Goal: Task Accomplishment & Management: Use online tool/utility

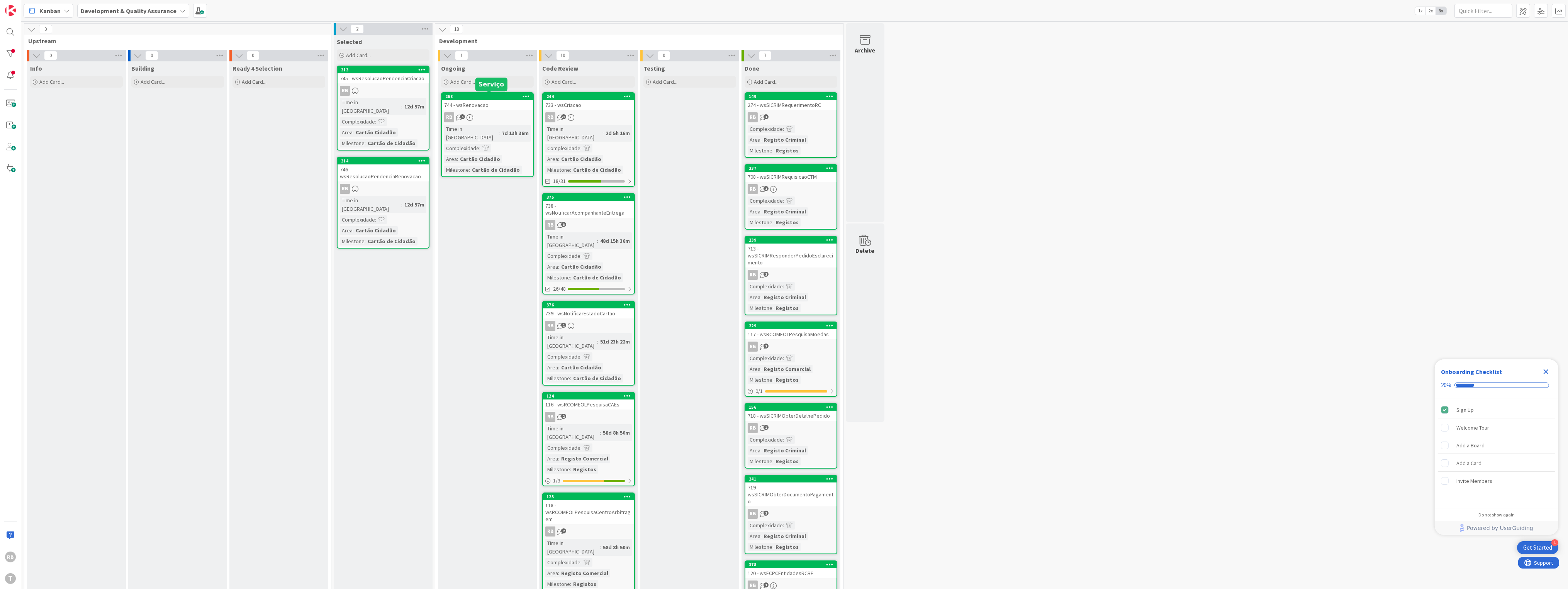
click at [475, 119] on div "RB 5" at bounding box center [488, 117] width 91 height 10
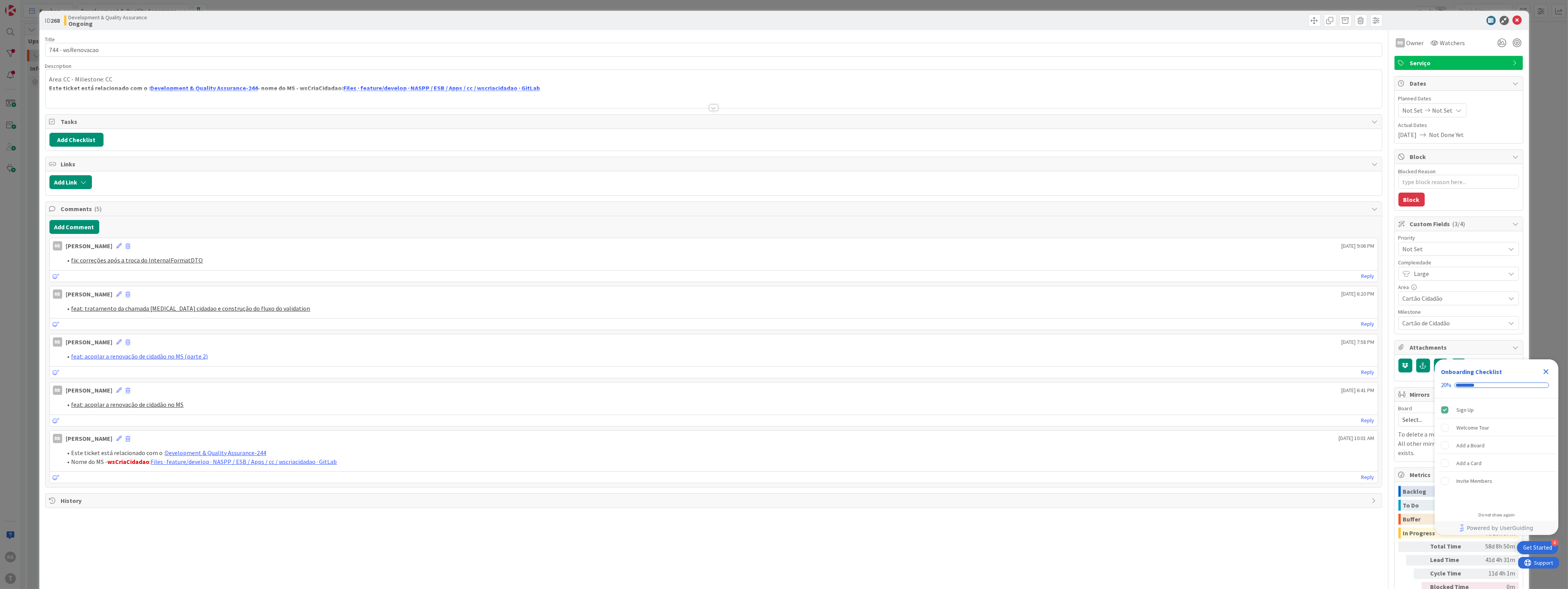
type textarea "x"
click at [71, 230] on button "Add Comment" at bounding box center [74, 227] width 50 height 14
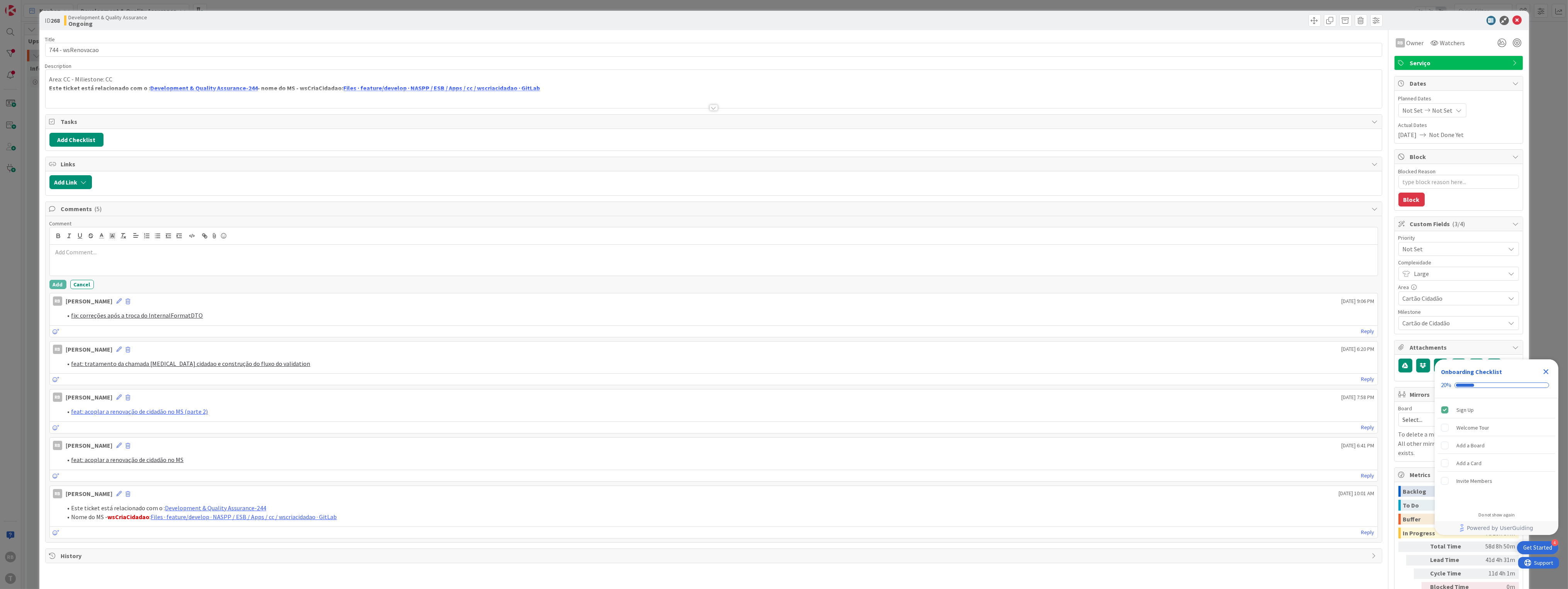
click at [88, 260] on div at bounding box center [713, 260] width 1328 height 31
click at [52, 285] on button "Add" at bounding box center [58, 284] width 17 height 9
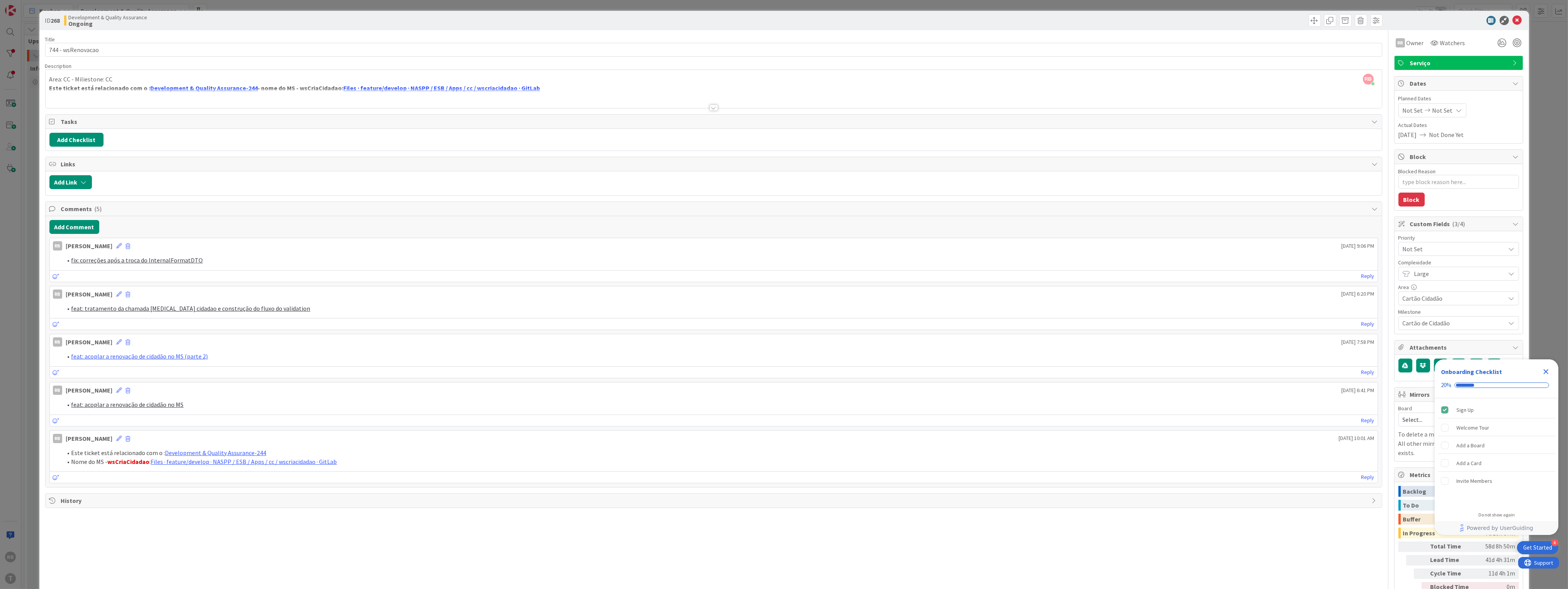
type textarea "x"
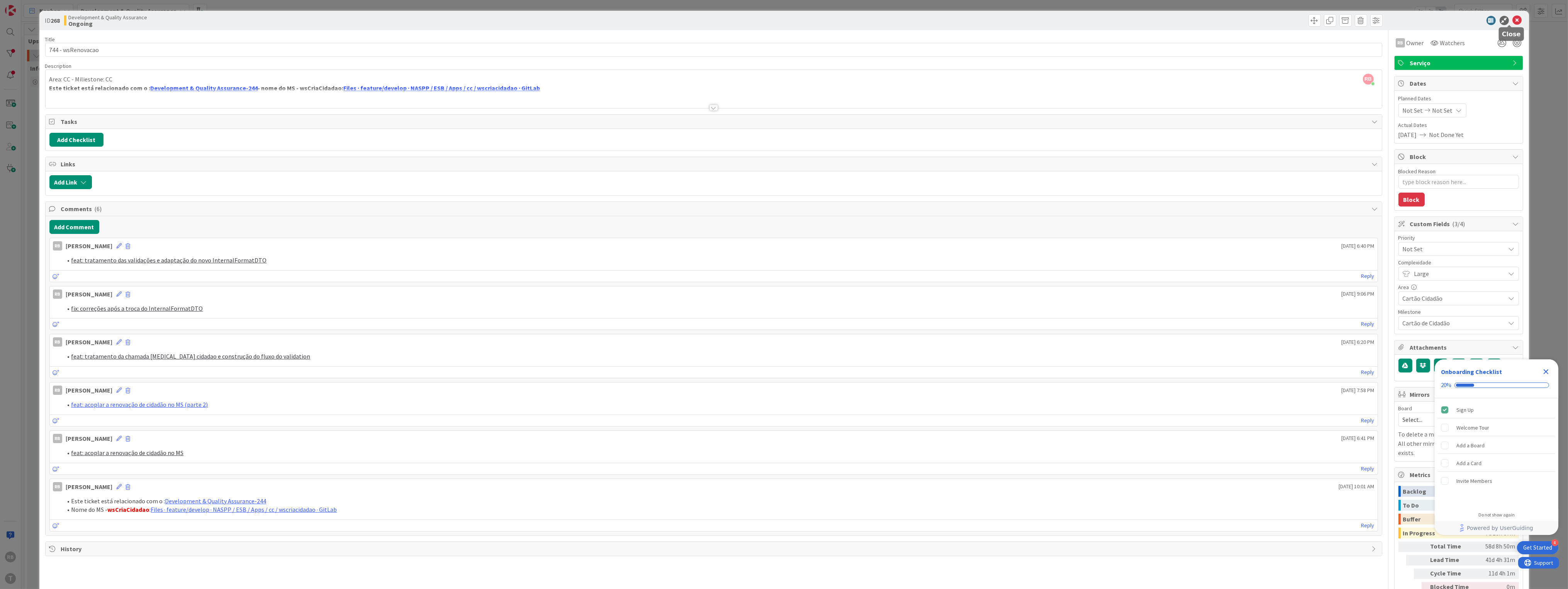
click at [1175, 23] on icon at bounding box center [1517, 20] width 9 height 9
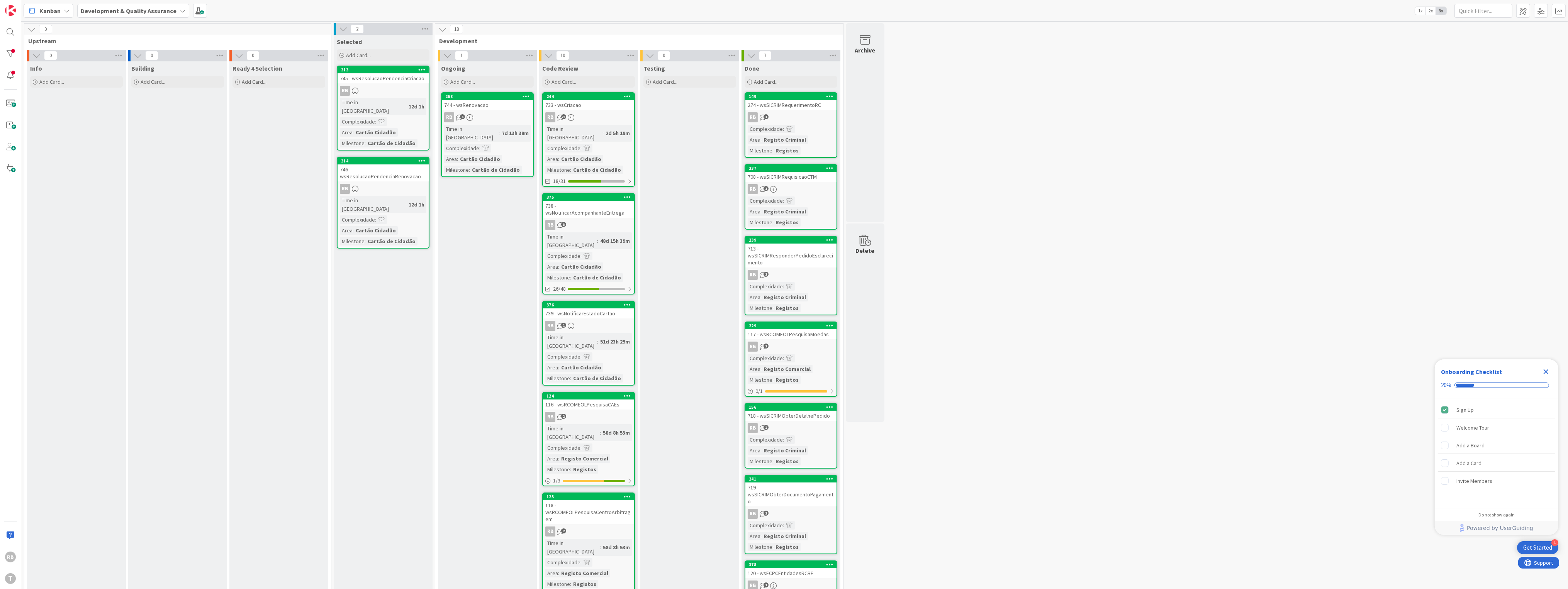
click at [456, 263] on div "Ongoing Add Card... 268 744 - wsRenovacao RB 6 Time in [GEOGRAPHIC_DATA] : 7d 1…" at bounding box center [488, 580] width 99 height 1037
